Goal: Information Seeking & Learning: Learn about a topic

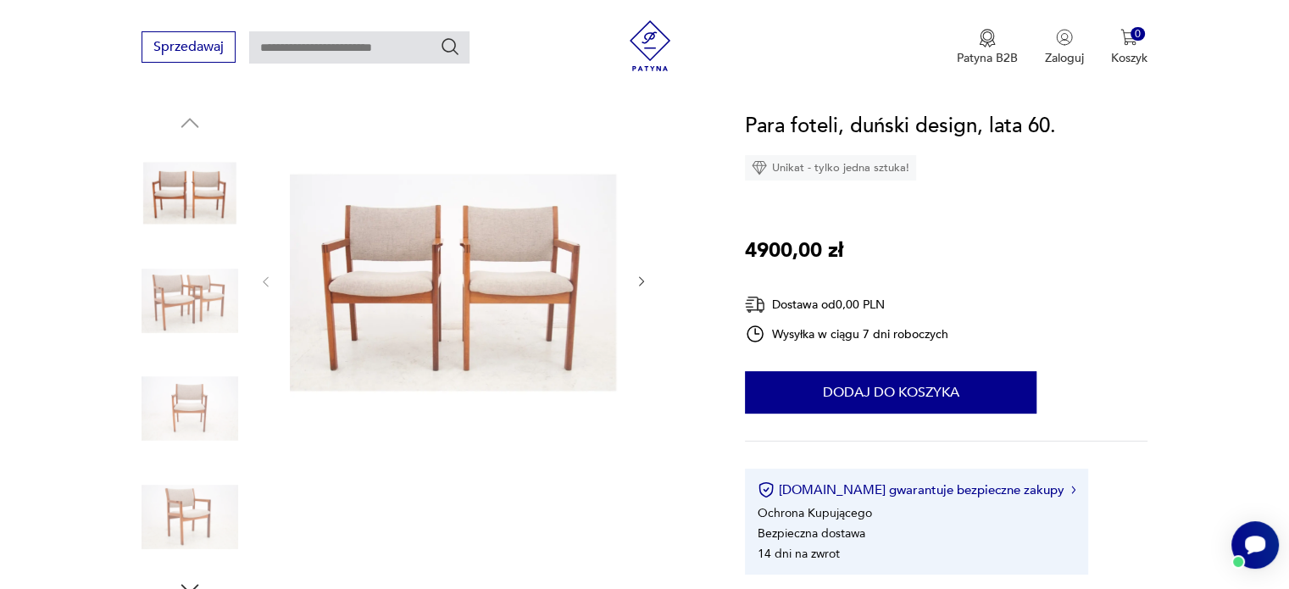
click at [180, 311] on img at bounding box center [190, 301] width 97 height 97
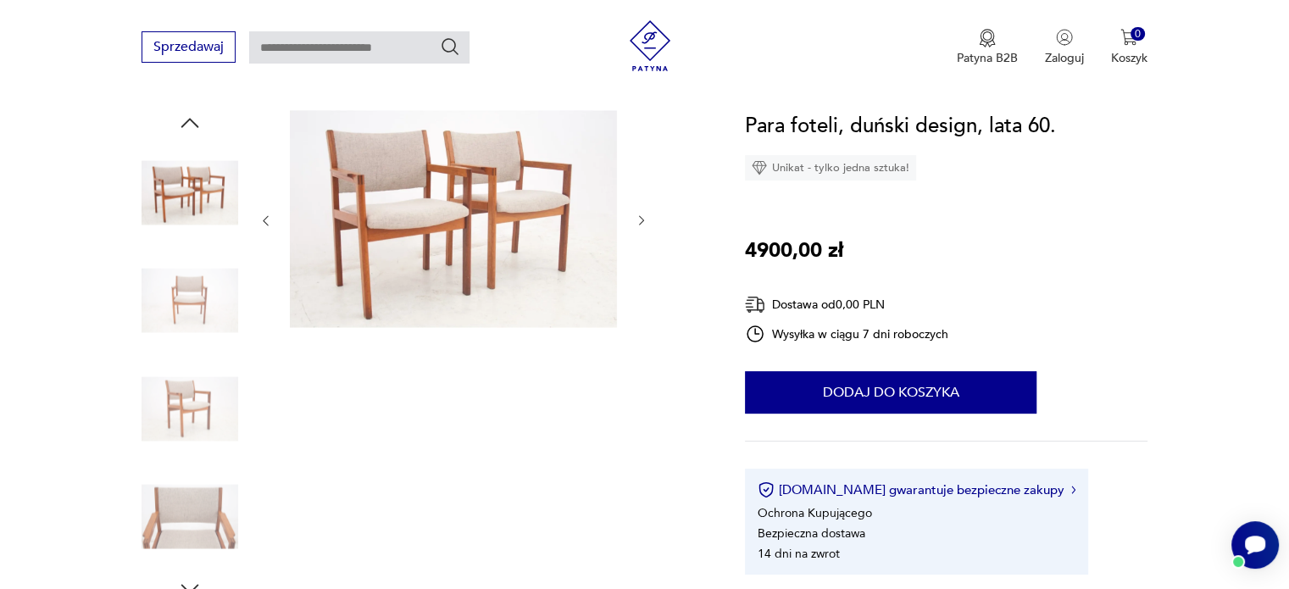
click at [192, 410] on img at bounding box center [190, 408] width 97 height 97
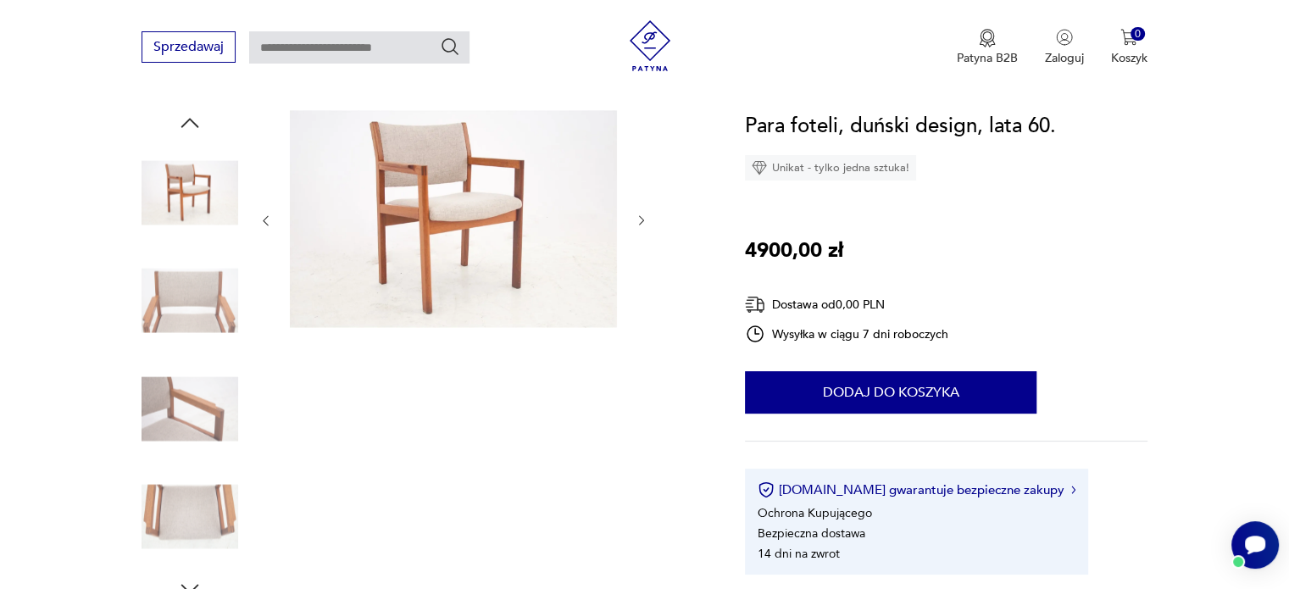
click at [198, 531] on img at bounding box center [190, 517] width 97 height 97
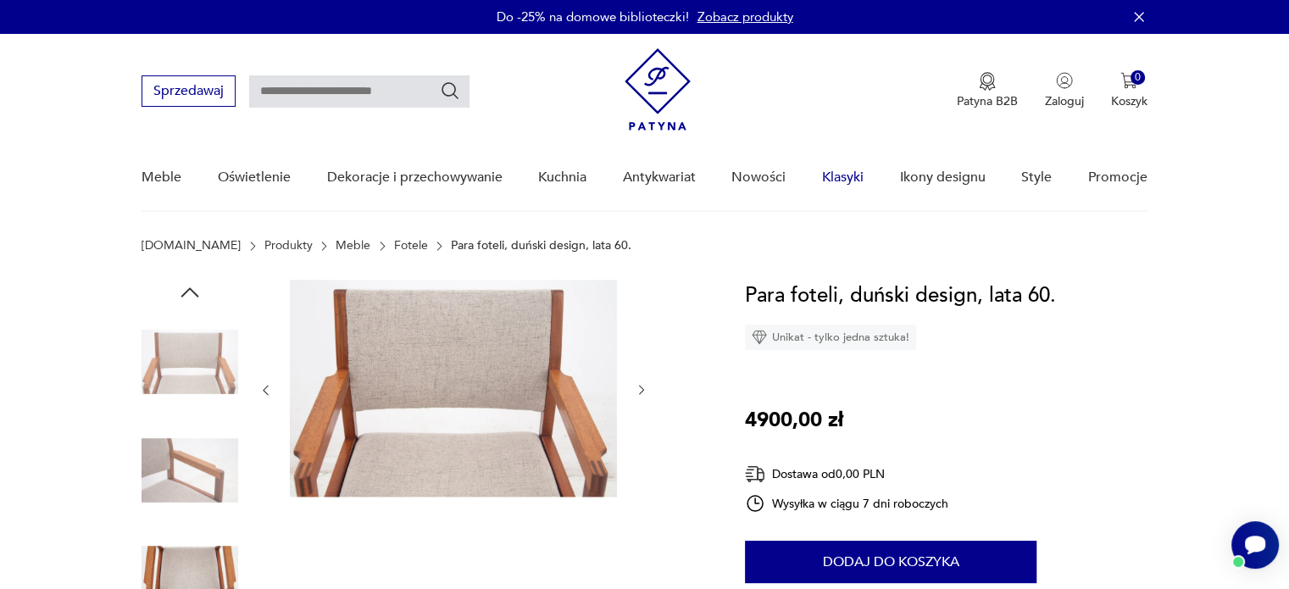
click at [851, 177] on link "Klasyki" at bounding box center [843, 177] width 42 height 65
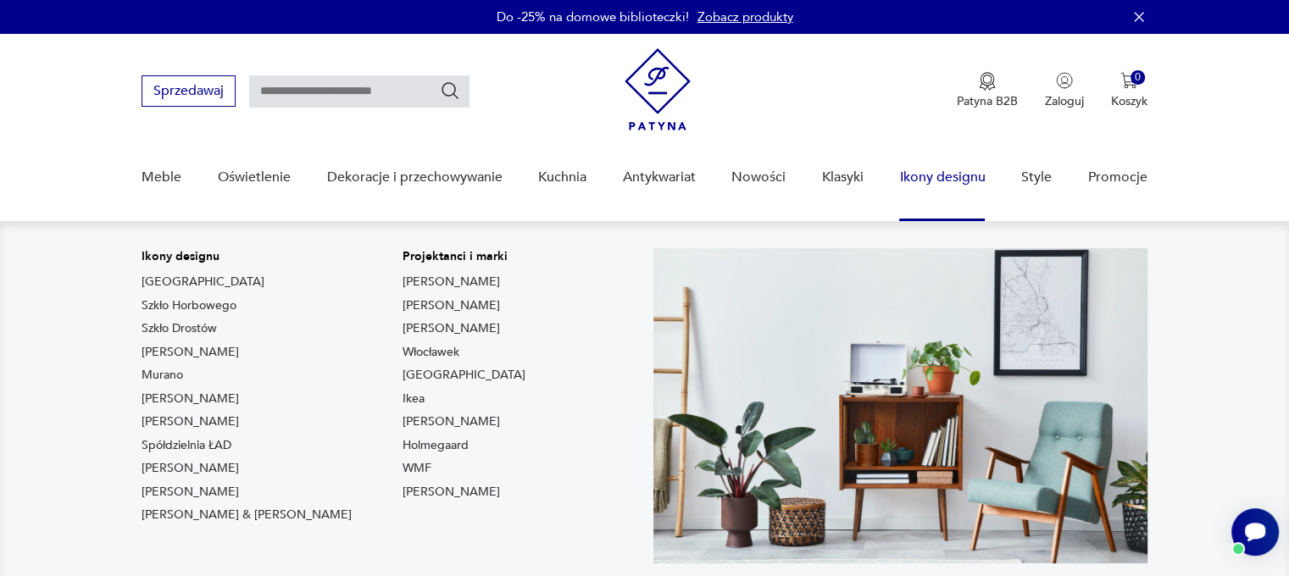
click at [943, 175] on link "Ikony designu" at bounding box center [942, 177] width 86 height 65
click at [934, 178] on link "Ikony designu" at bounding box center [942, 177] width 86 height 65
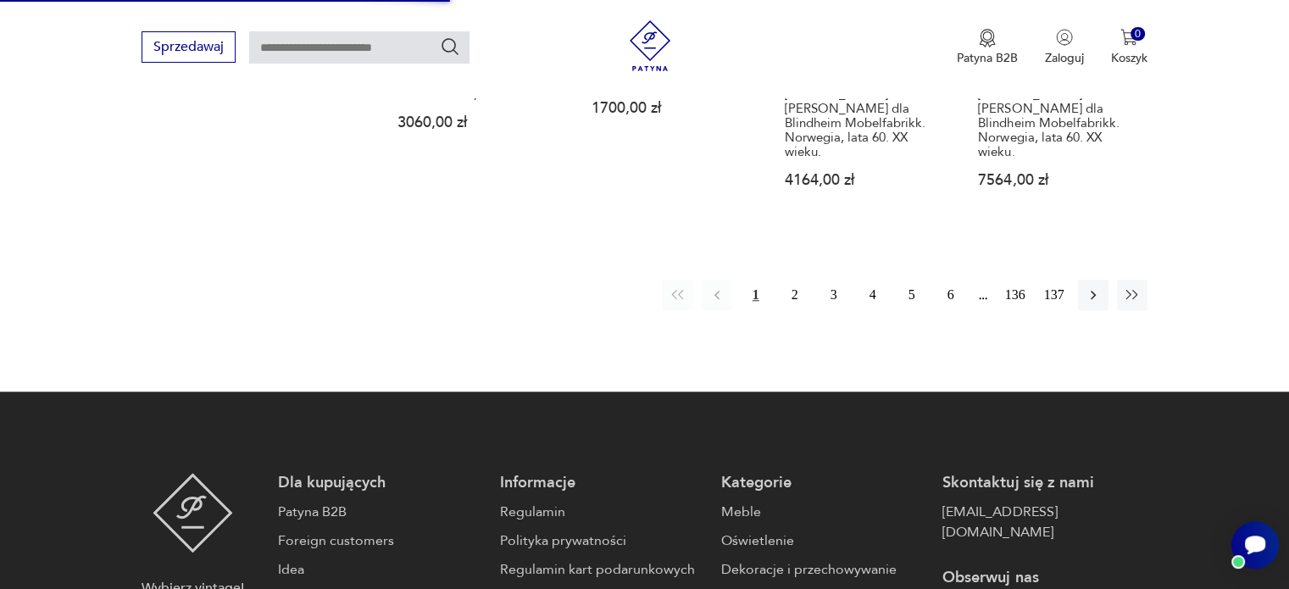
scroll to position [1526, 0]
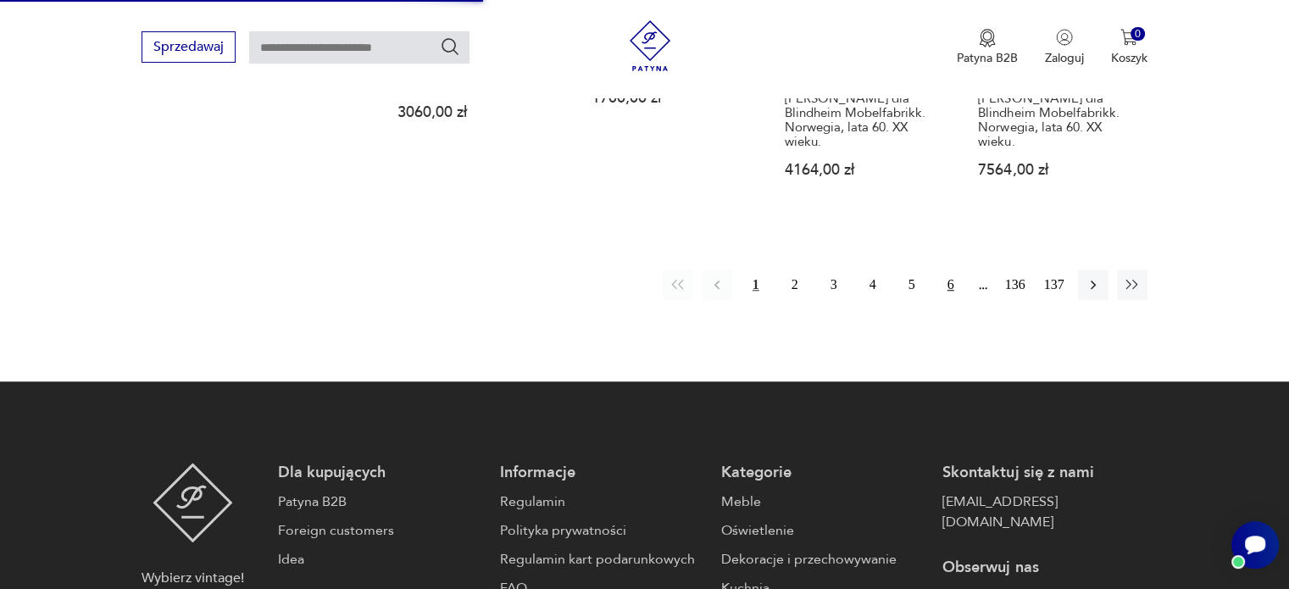
click at [954, 270] on button "6" at bounding box center [951, 285] width 31 height 31
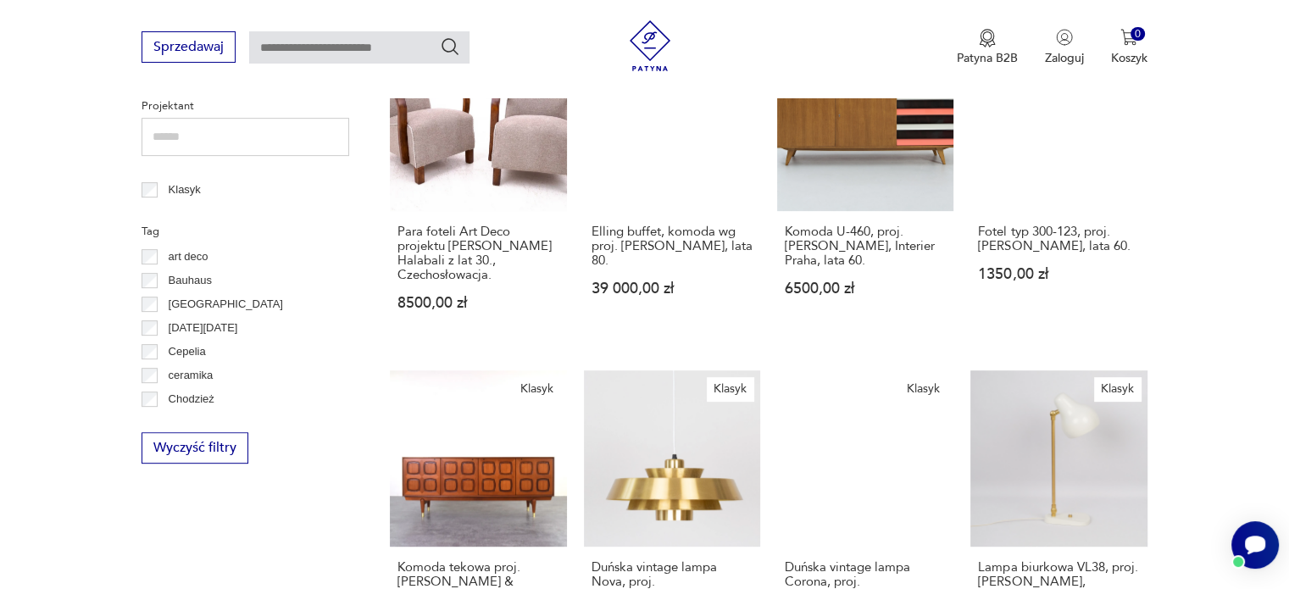
scroll to position [742, 0]
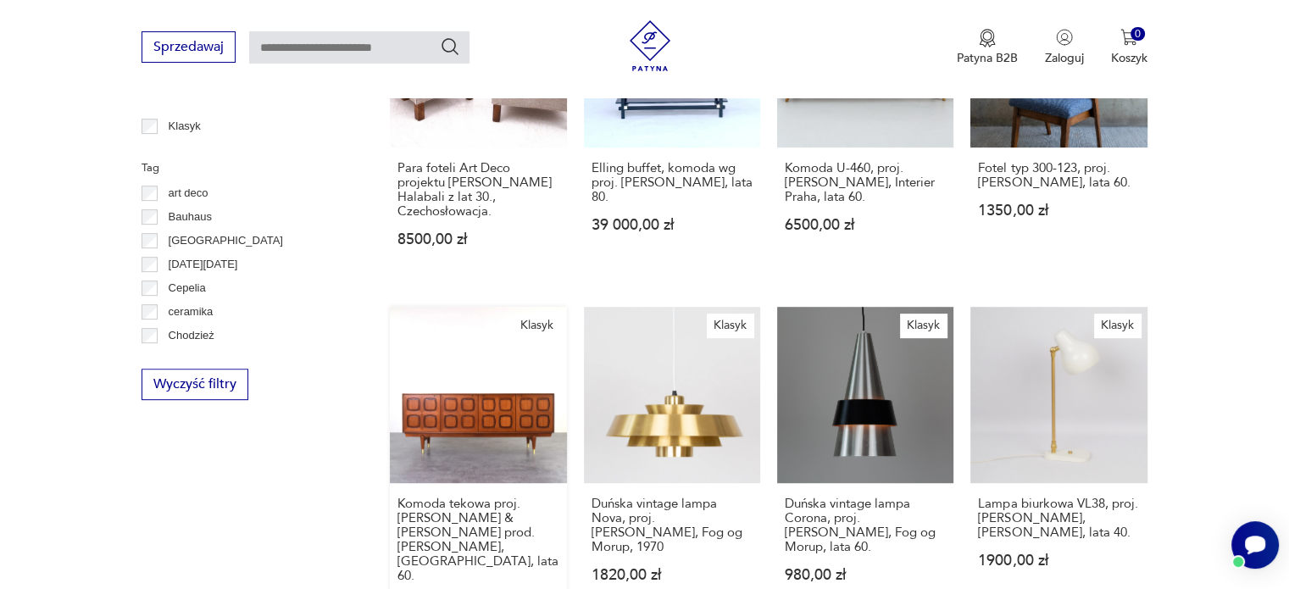
click at [490, 396] on link "Klasyk Komoda tekowa proj. [PERSON_NAME] & [PERSON_NAME] prod. [PERSON_NAME], […" at bounding box center [478, 475] width 176 height 337
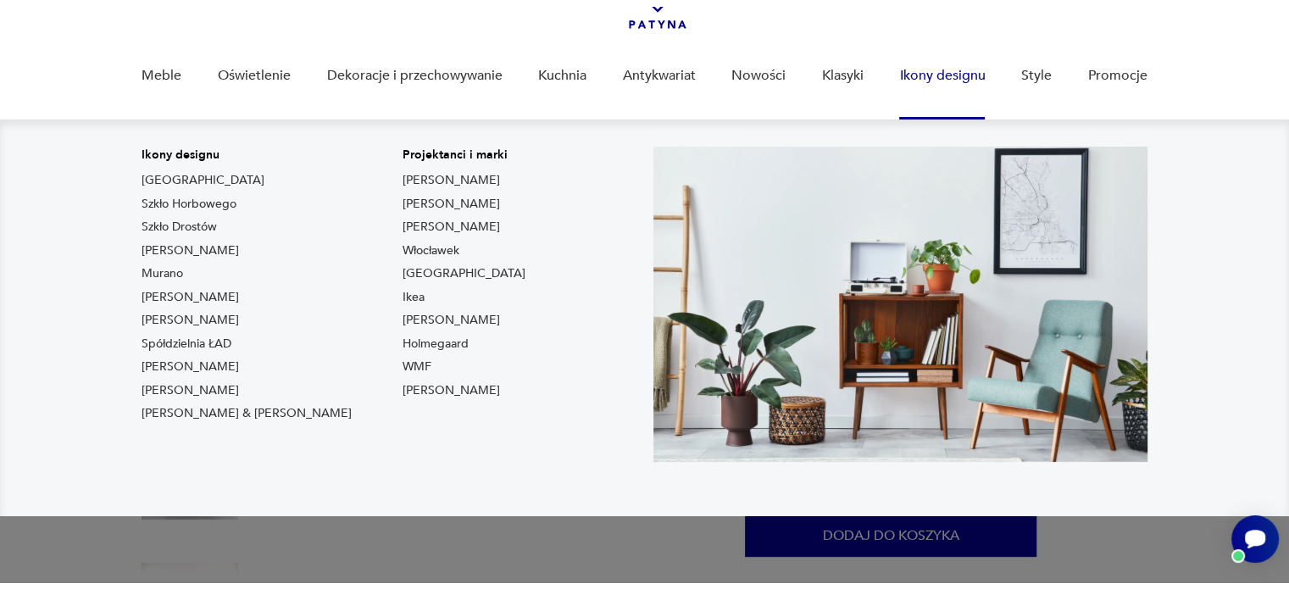
scroll to position [254, 0]
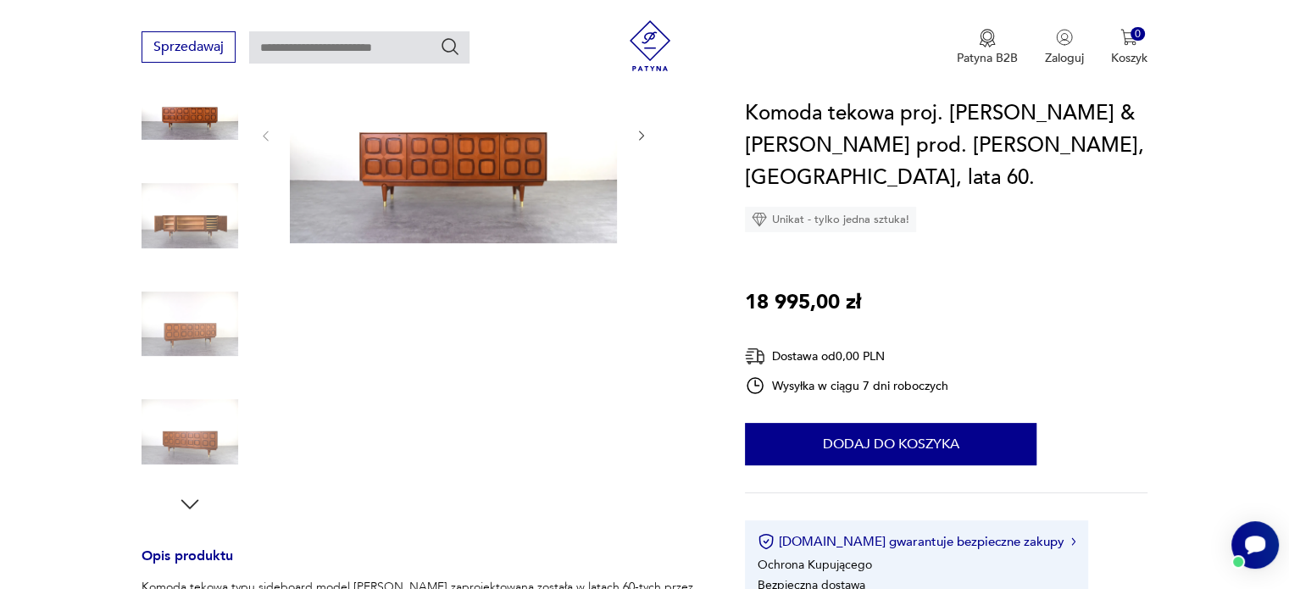
click at [180, 226] on img at bounding box center [190, 216] width 97 height 97
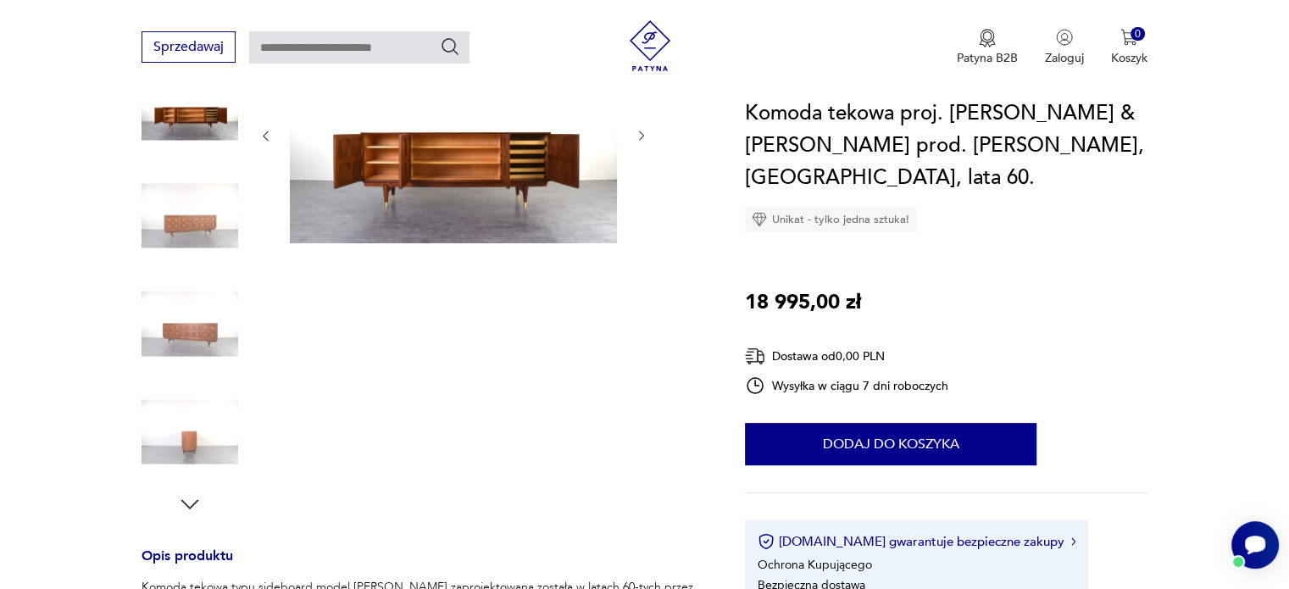
click at [198, 443] on img at bounding box center [190, 432] width 97 height 97
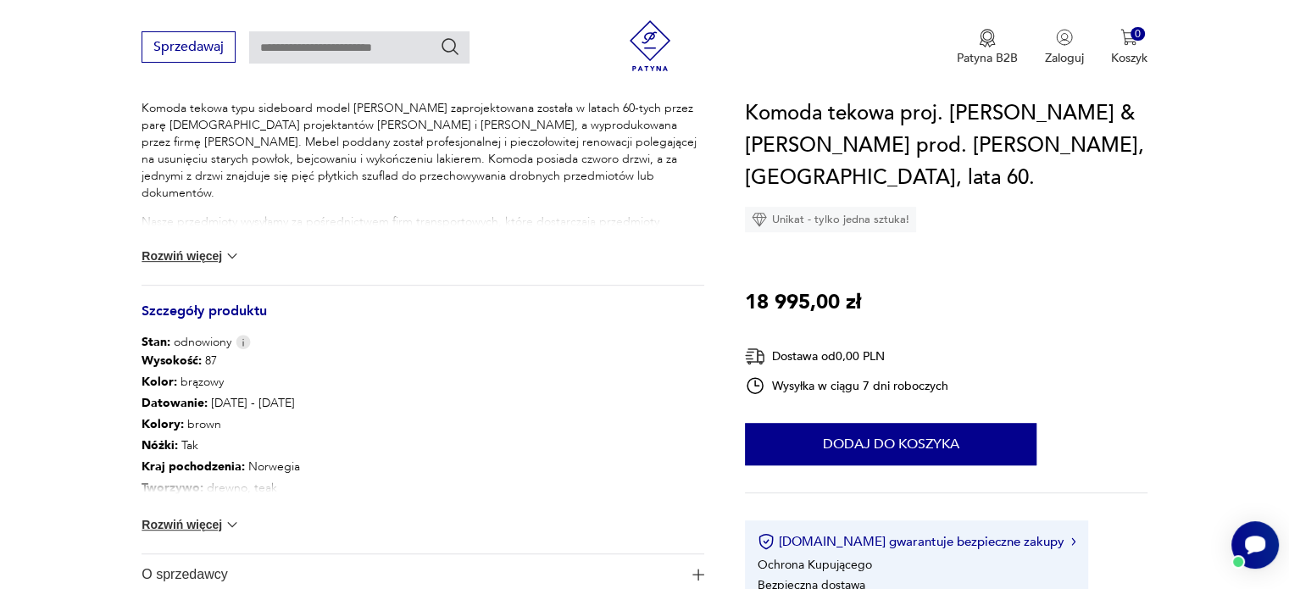
scroll to position [763, 0]
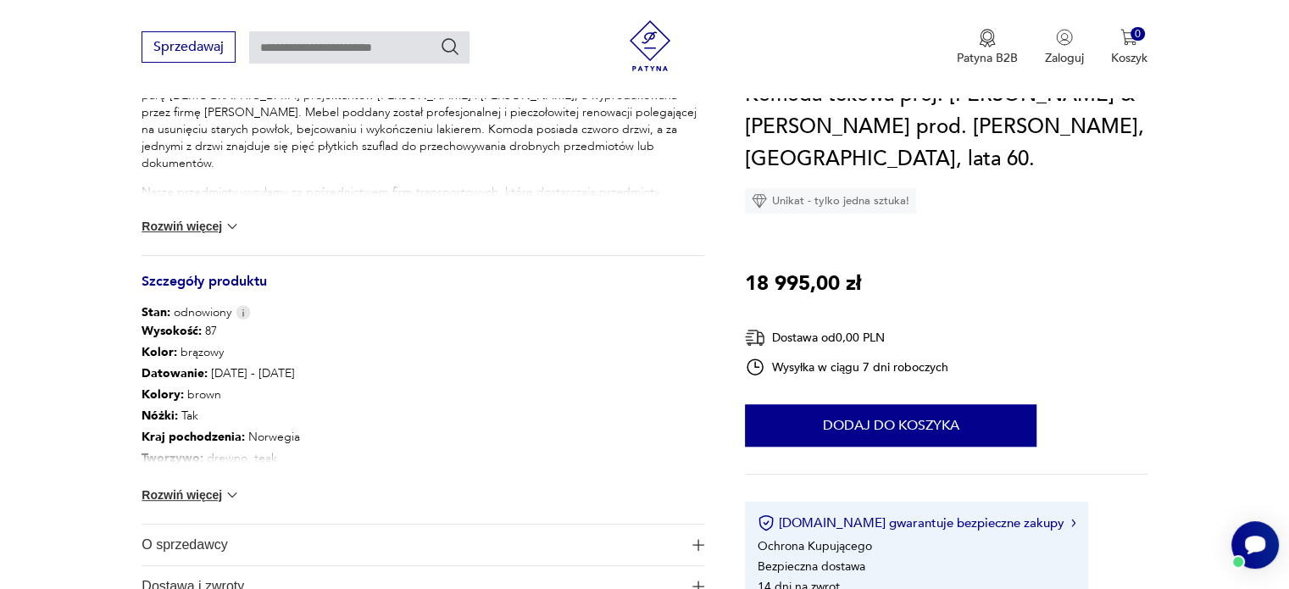
click at [229, 492] on img at bounding box center [232, 495] width 17 height 17
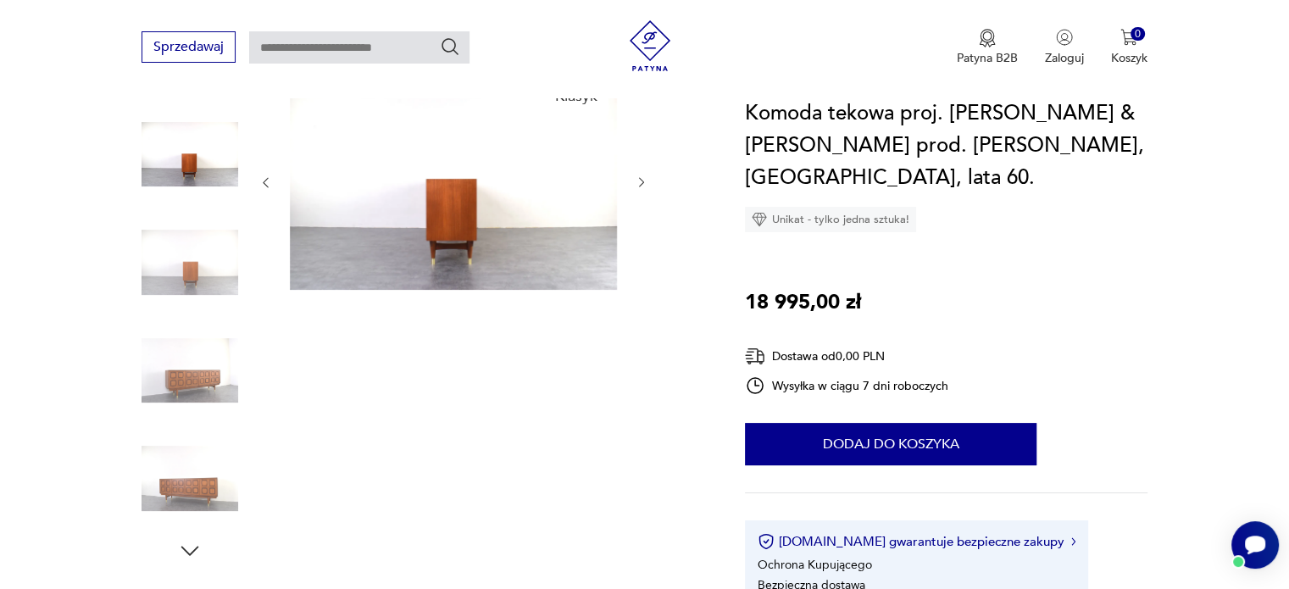
scroll to position [170, 0]
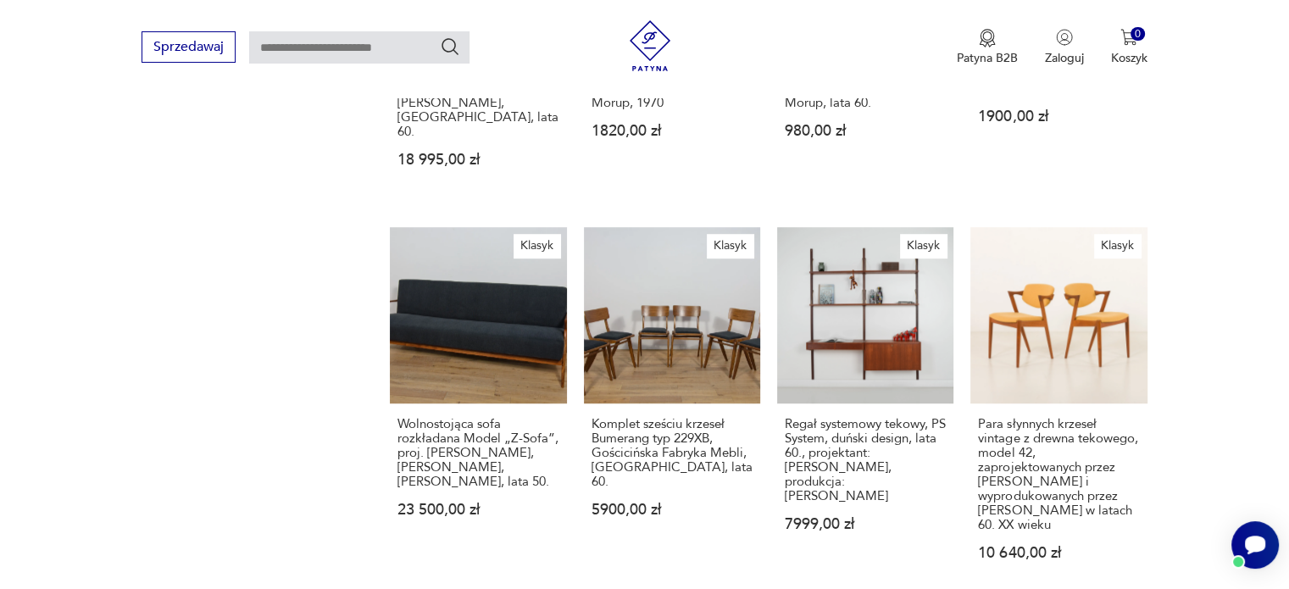
scroll to position [1187, 0]
click at [1042, 285] on link "Klasyk Para słynnych krzeseł vintage z drewna tekowego, model 42, zaprojektowan…" at bounding box center [1059, 409] width 176 height 366
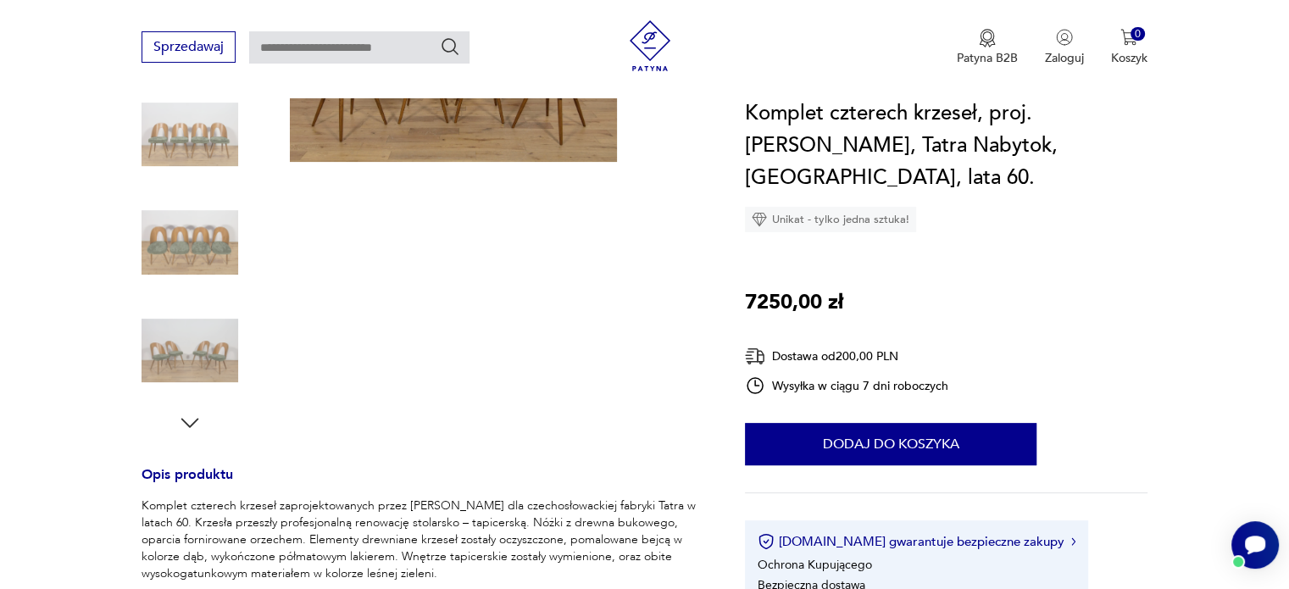
scroll to position [339, 0]
